Goal: Task Accomplishment & Management: Complete application form

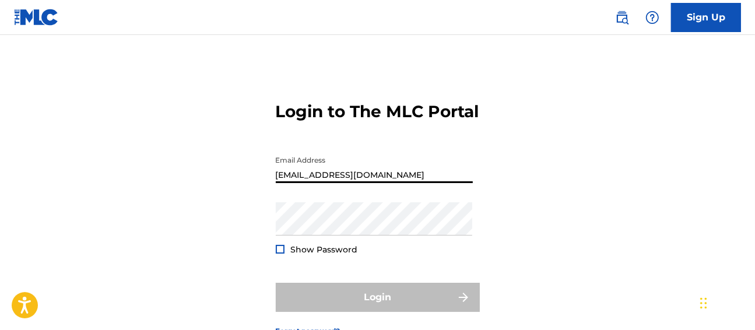
type input "[EMAIL_ADDRESS][DOMAIN_NAME]"
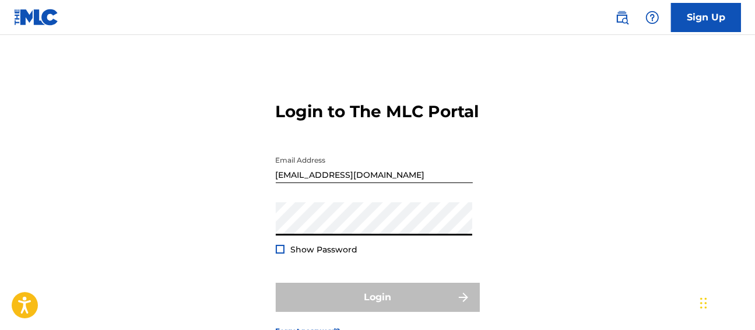
click at [502, 246] on div "Login to The MLC Portal Email Address [EMAIL_ADDRESS][DOMAIN_NAME] Password Sho…" at bounding box center [377, 209] width 755 height 291
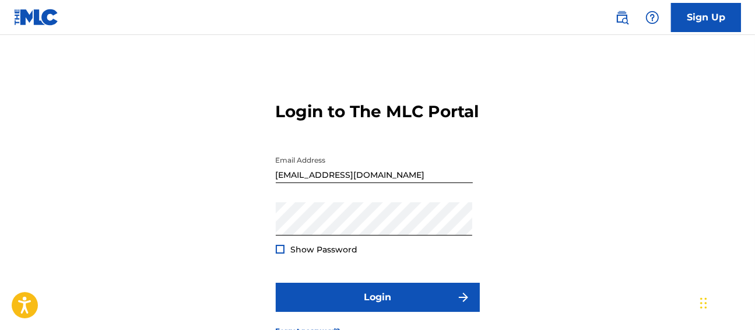
click at [341, 255] on span "Show Password" at bounding box center [324, 249] width 67 height 11
click at [284, 254] on div at bounding box center [280, 249] width 9 height 9
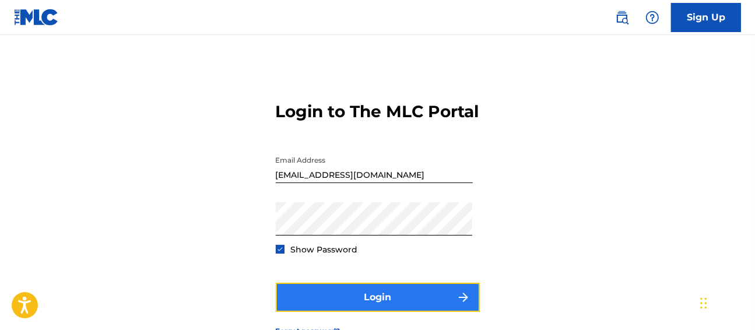
click at [356, 309] on button "Login" at bounding box center [378, 297] width 204 height 29
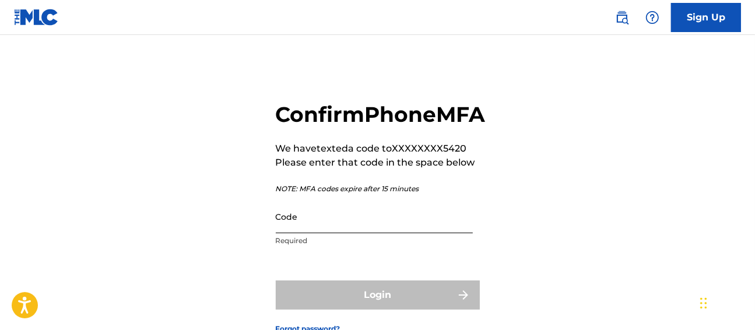
click at [369, 233] on input "Code" at bounding box center [374, 216] width 197 height 33
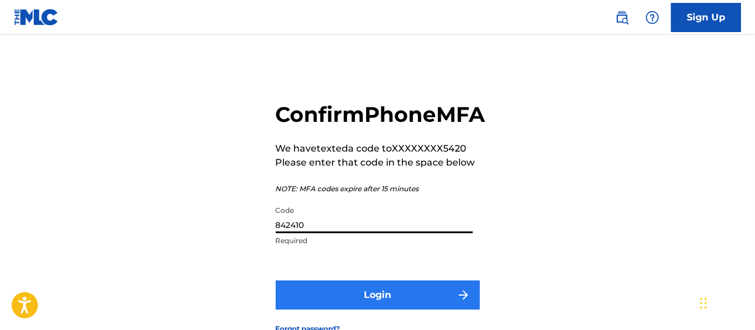
type input "842410"
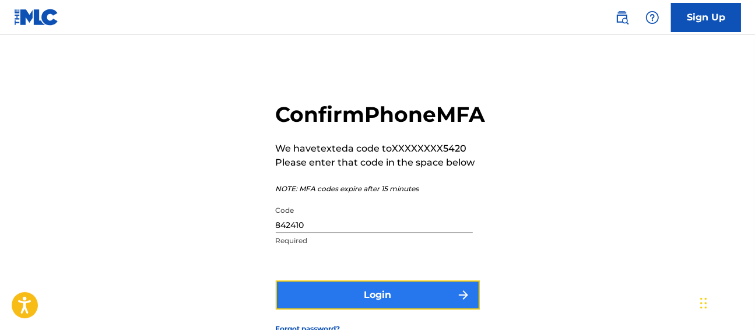
click at [417, 310] on button "Login" at bounding box center [378, 295] width 204 height 29
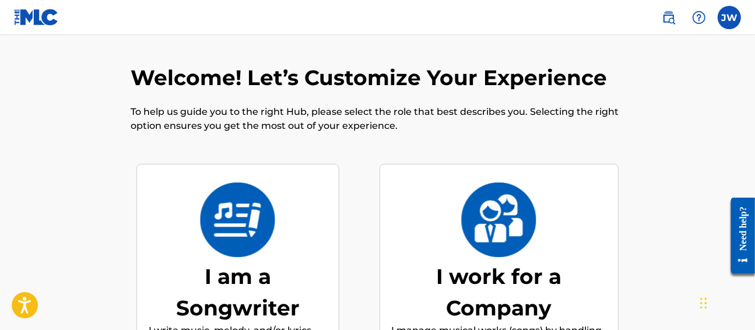
scroll to position [52, 0]
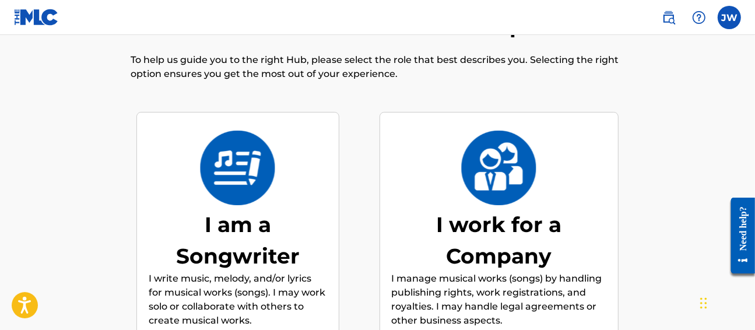
drag, startPoint x: 414, startPoint y: 73, endPoint x: 734, endPoint y: 93, distance: 320.3
click at [415, 74] on p "To help us guide you to the right Hub, please select the role that best describ…" at bounding box center [378, 67] width 494 height 28
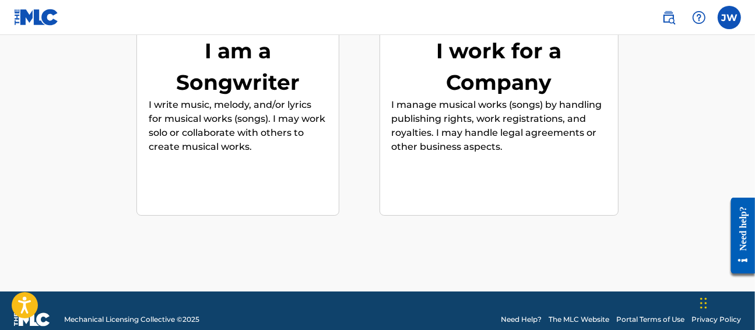
scroll to position [243, 0]
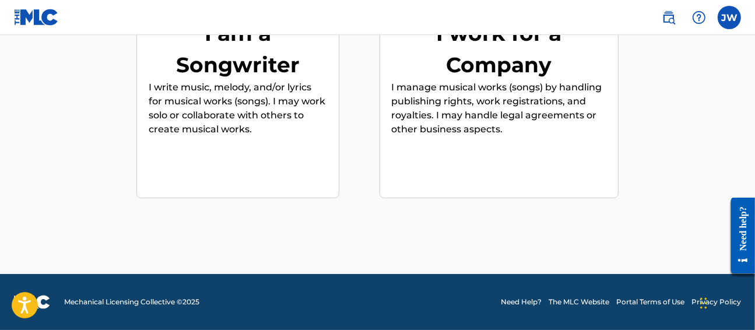
click at [291, 68] on div "I am a Songwriter" at bounding box center [238, 49] width 175 height 63
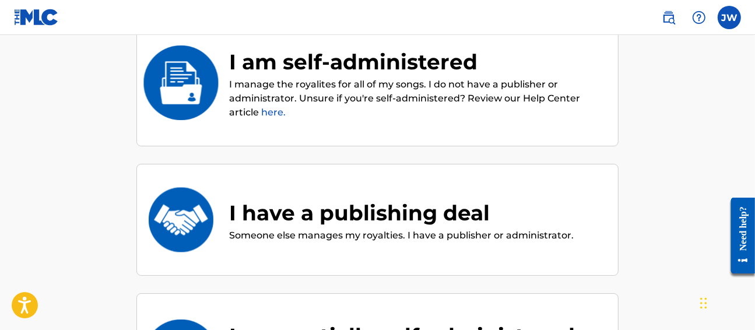
scroll to position [135, 0]
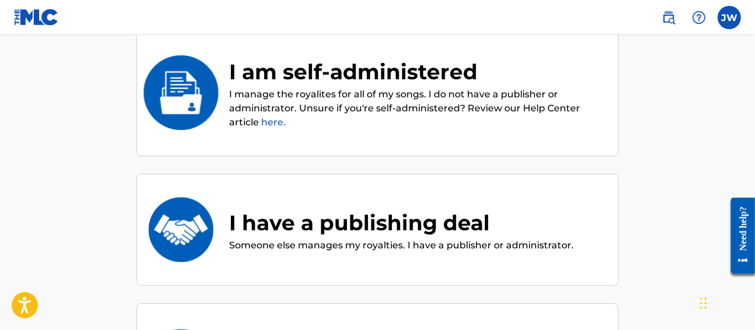
click at [387, 109] on p "I manage the royalites for all of my songs. I do not have a publisher or admini…" at bounding box center [417, 109] width 377 height 42
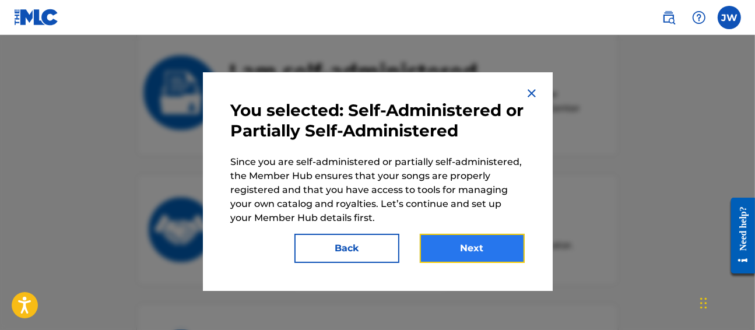
click at [499, 239] on button "Next" at bounding box center [472, 248] width 105 height 29
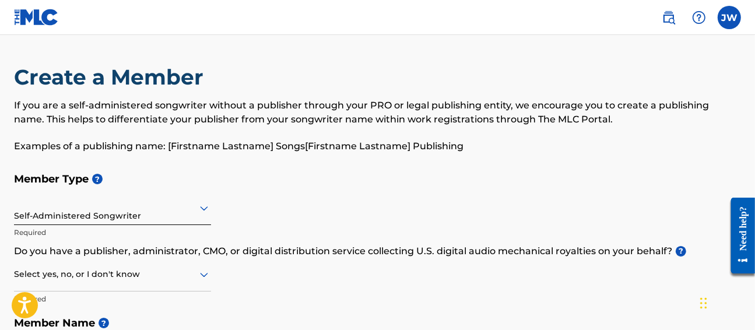
click at [171, 208] on div "Self-Administered Songwriter" at bounding box center [112, 208] width 197 height 33
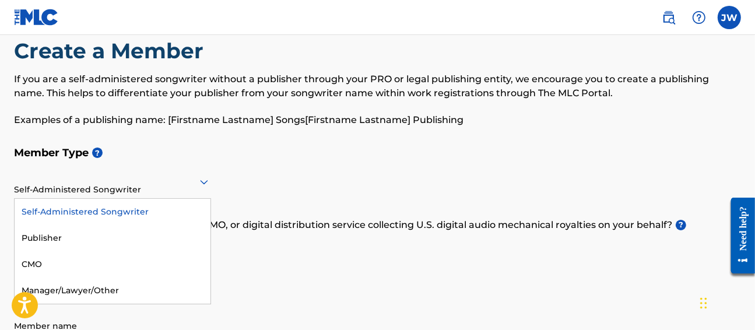
click at [464, 165] on div "Member Type ? 5 results available. Use Up and Down to choose options, press Ent…" at bounding box center [377, 251] width 727 height 221
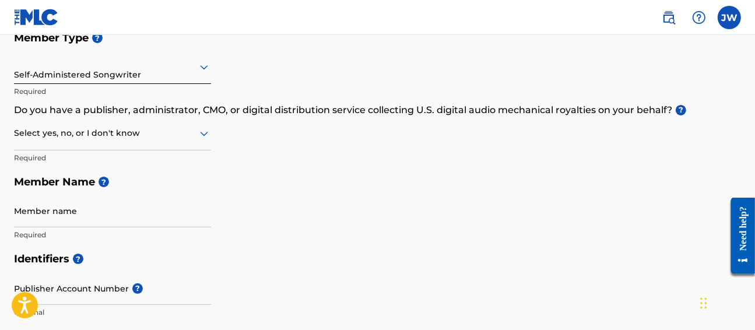
scroll to position [163, 0]
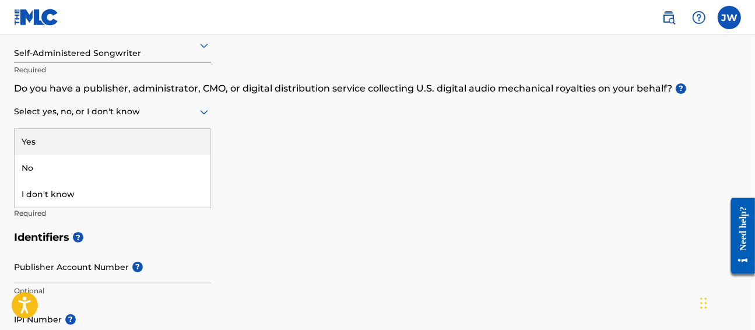
click at [79, 107] on div at bounding box center [112, 111] width 197 height 15
click at [59, 139] on div "Yes" at bounding box center [113, 142] width 196 height 26
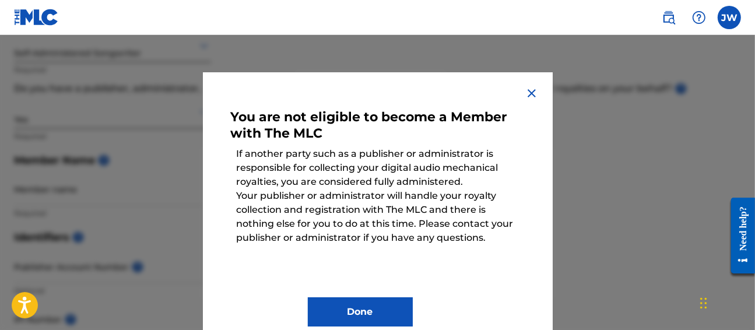
click at [525, 99] on img at bounding box center [532, 93] width 14 height 14
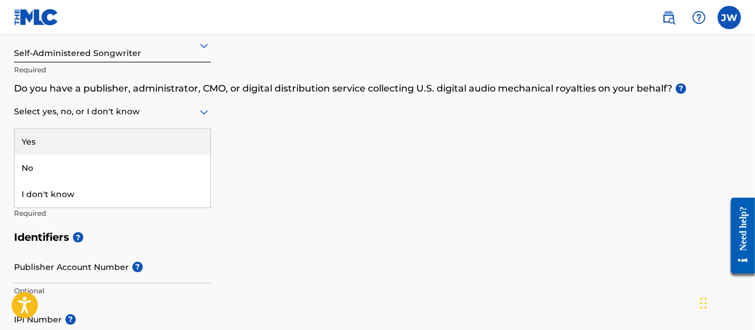
click at [70, 110] on div at bounding box center [112, 111] width 197 height 15
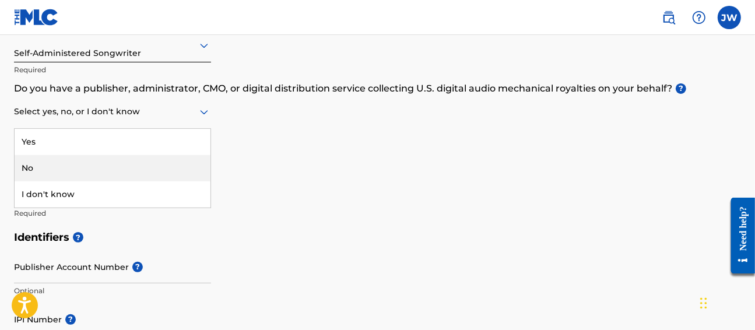
click at [67, 160] on div "No" at bounding box center [113, 168] width 196 height 26
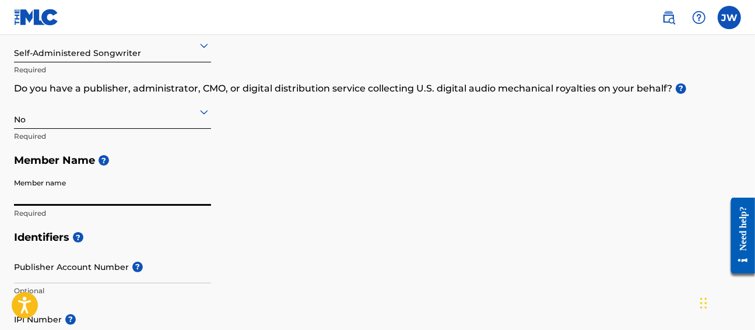
click at [81, 183] on input "Member name" at bounding box center [112, 189] width 197 height 33
type input "[PERSON_NAME]"
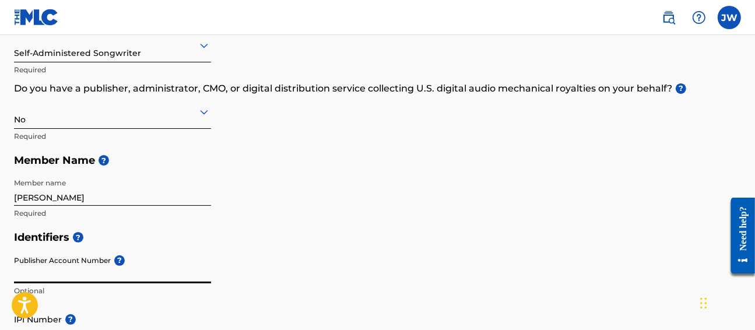
click at [105, 258] on input "Publisher Account Number ?" at bounding box center [112, 266] width 197 height 33
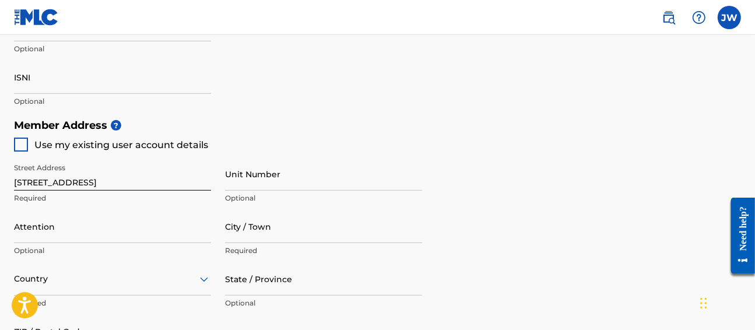
scroll to position [466, 0]
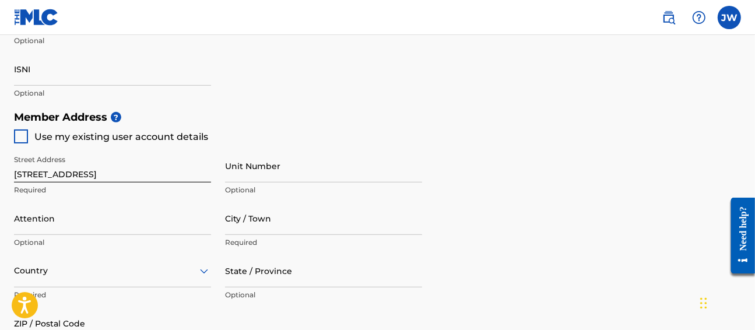
click at [141, 132] on span "Use my existing user account details" at bounding box center [121, 136] width 174 height 11
type input "[STREET_ADDRESS][PERSON_NAME]"
type input "[PERSON_NAME]"
type input "07201"
type input "732"
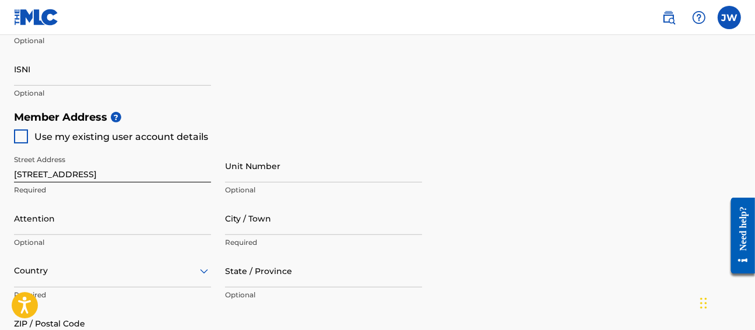
type input "5855420"
type input "[EMAIL_ADDRESS][DOMAIN_NAME]"
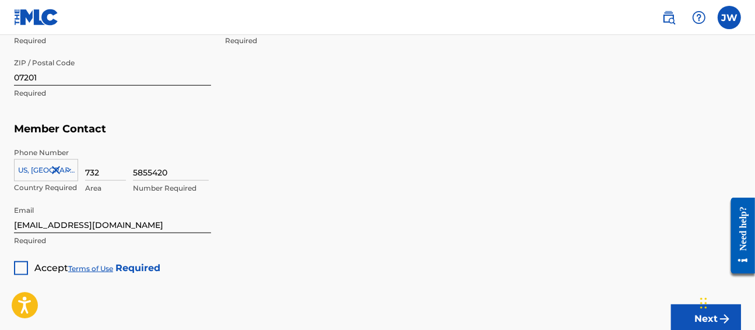
scroll to position [732, 0]
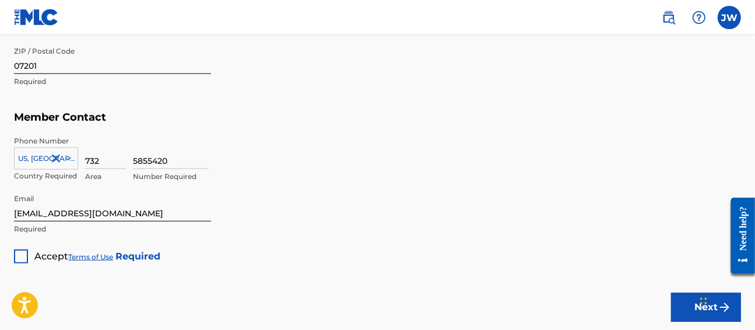
click at [15, 257] on div at bounding box center [21, 257] width 14 height 14
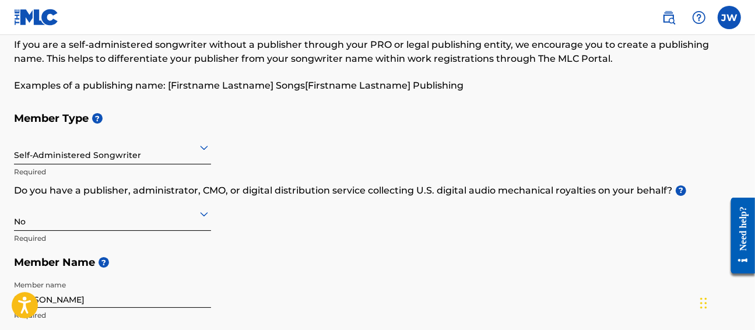
scroll to position [65, 0]
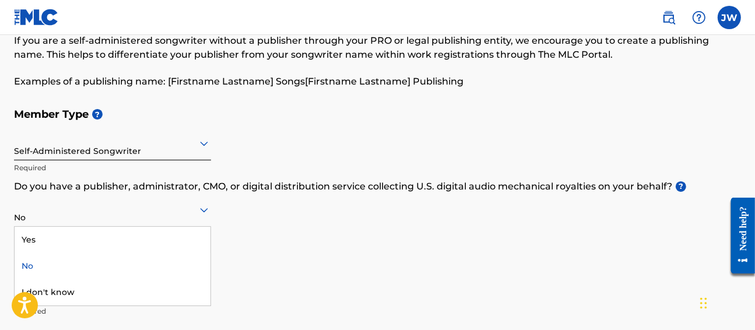
click at [151, 212] on div at bounding box center [112, 209] width 197 height 15
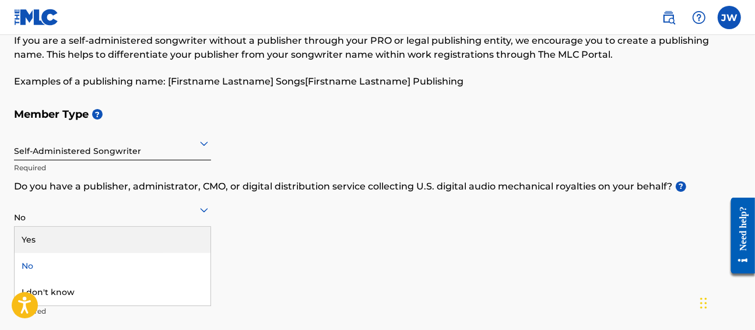
click at [95, 227] on div "Yes" at bounding box center [113, 240] width 196 height 26
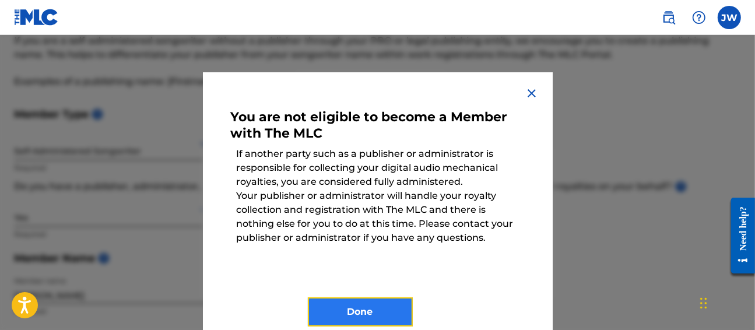
click at [376, 303] on button "Done" at bounding box center [360, 312] width 105 height 29
